Goal: Contribute content

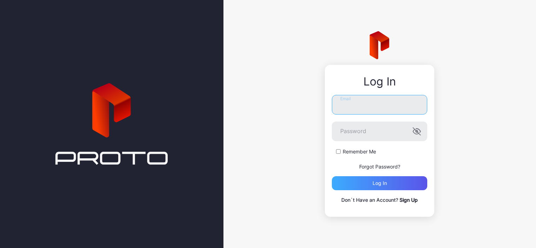
type input "**********"
click at [376, 184] on div "Log in" at bounding box center [380, 184] width 14 height 6
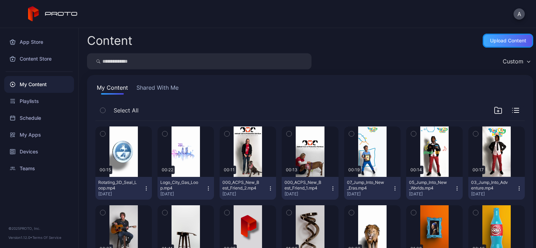
click at [499, 38] on div "Upload Content" at bounding box center [508, 41] width 36 height 6
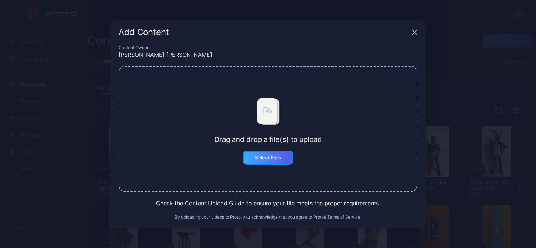
click at [279, 152] on div "Select Files" at bounding box center [268, 158] width 51 height 14
click at [283, 160] on button "Select Files" at bounding box center [268, 158] width 51 height 14
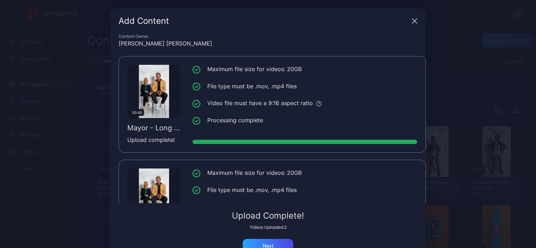
scroll to position [53, 0]
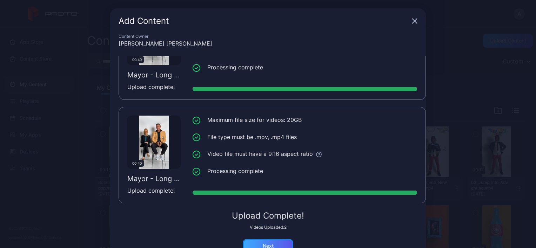
click at [256, 244] on div "Next" at bounding box center [268, 246] width 51 height 14
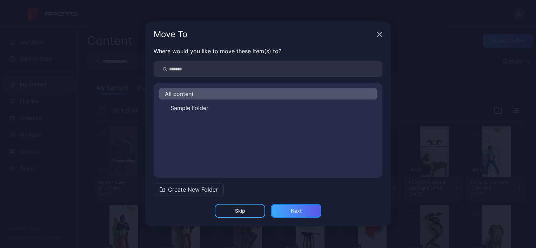
click at [305, 214] on div "Next" at bounding box center [296, 211] width 51 height 14
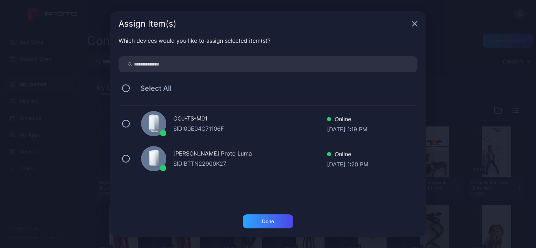
click at [220, 121] on div "COJ-TS-M01" at bounding box center [250, 119] width 154 height 10
click at [257, 219] on div "Done" at bounding box center [268, 222] width 51 height 14
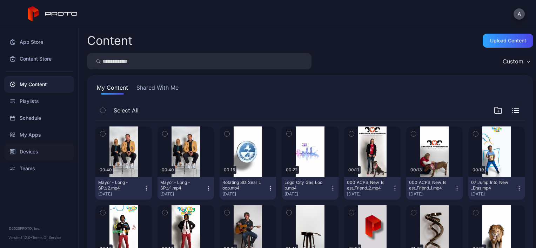
click at [41, 152] on div "Devices" at bounding box center [39, 152] width 70 height 17
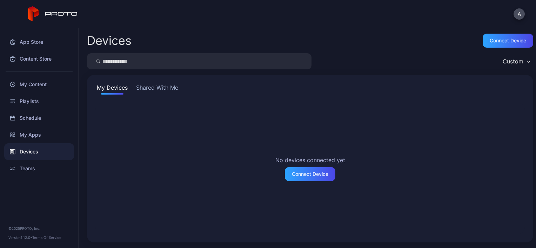
click at [152, 90] on button "Shared With Me" at bounding box center [157, 89] width 45 height 11
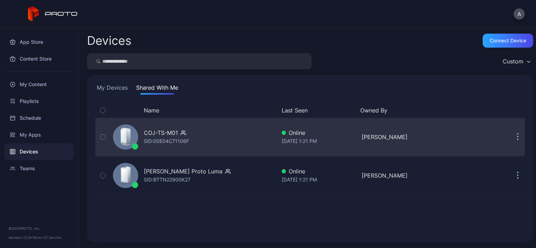
click at [177, 136] on div "COJ-TS-M01" at bounding box center [161, 133] width 34 height 8
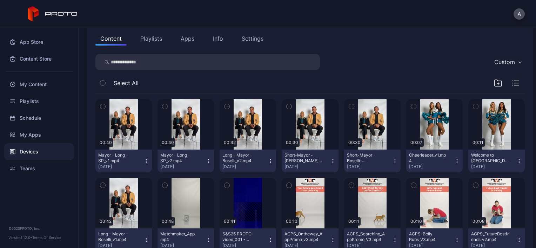
scroll to position [76, 0]
